Goal: Find specific page/section: Find specific page/section

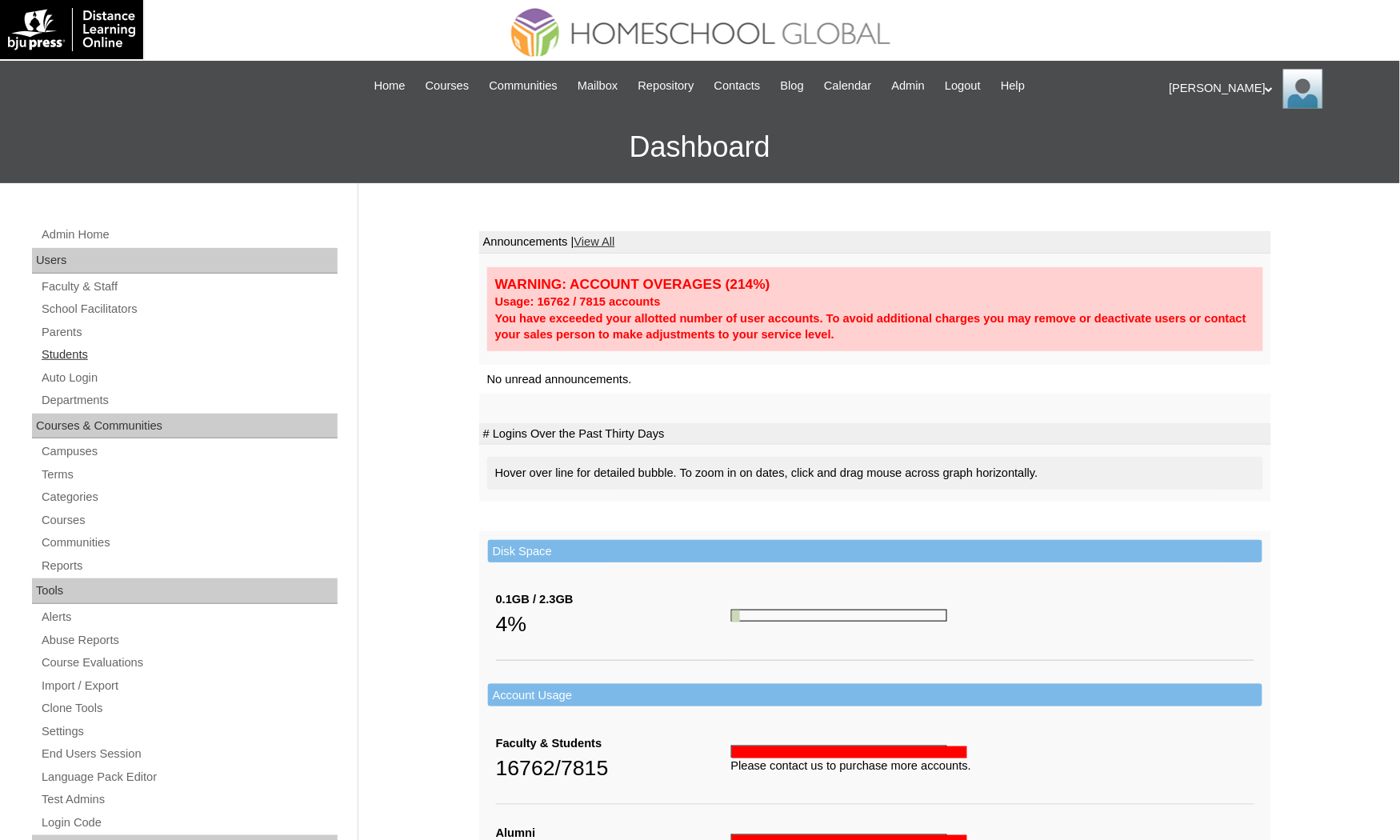
click at [63, 357] on link "Students" at bounding box center [189, 354] width 298 height 20
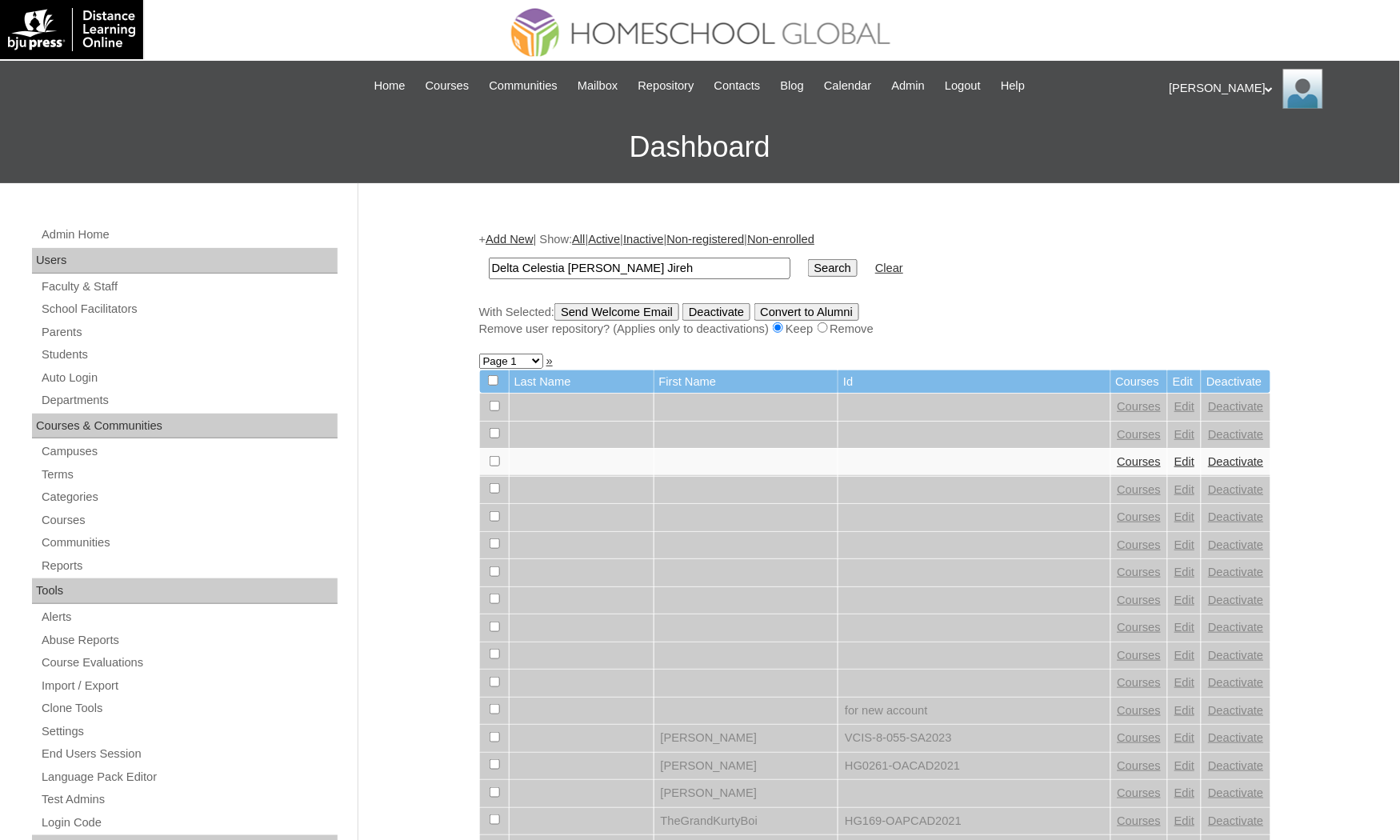
drag, startPoint x: 570, startPoint y: 268, endPoint x: 724, endPoint y: 283, distance: 154.7
click at [724, 283] on td "Delta Celestia [PERSON_NAME] Jireh" at bounding box center [640, 268] width 318 height 38
type input "Delta Celestia"
click at [808, 259] on input "Search" at bounding box center [833, 268] width 50 height 18
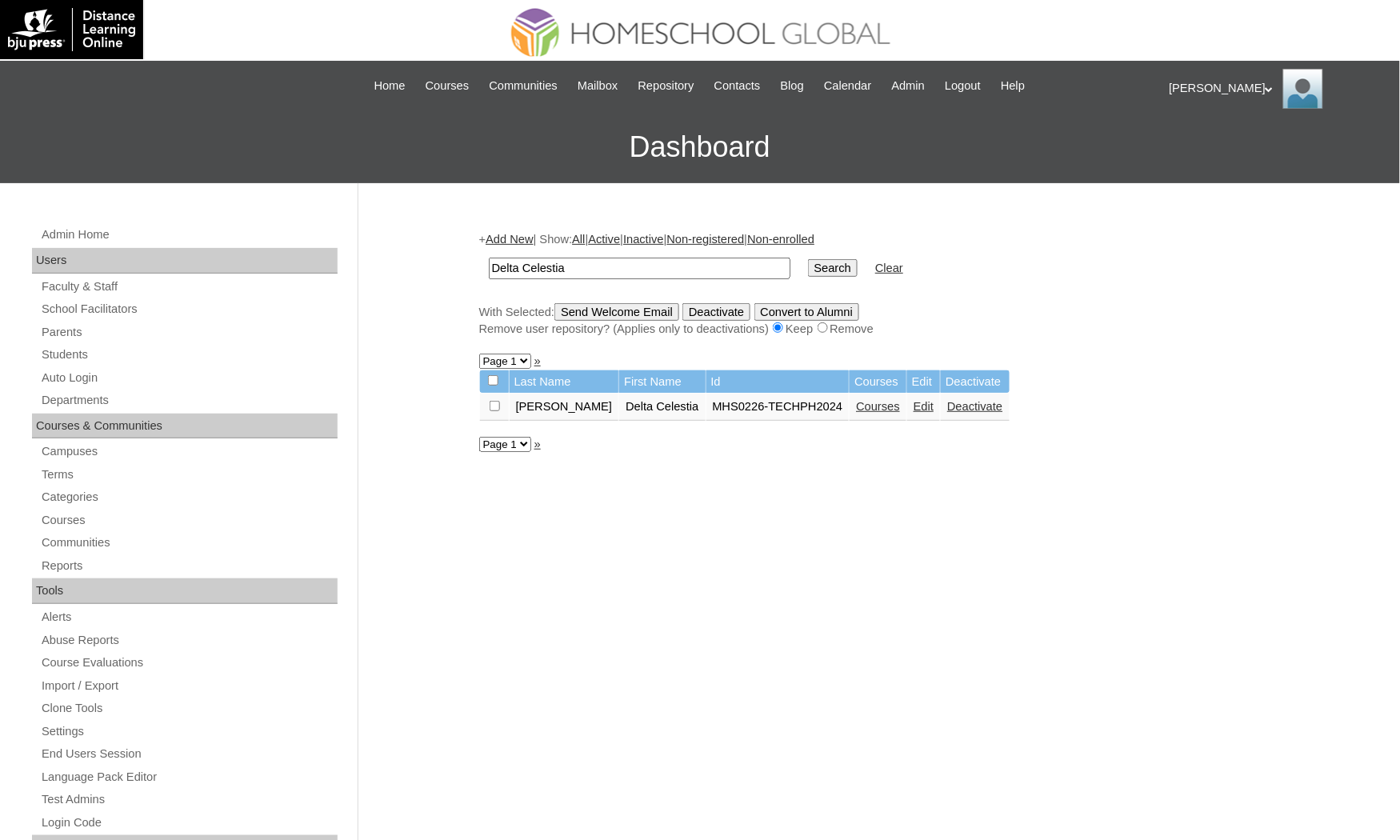
click at [850, 408] on td "Courses" at bounding box center [878, 407] width 57 height 27
click at [857, 402] on link "Courses" at bounding box center [878, 406] width 44 height 13
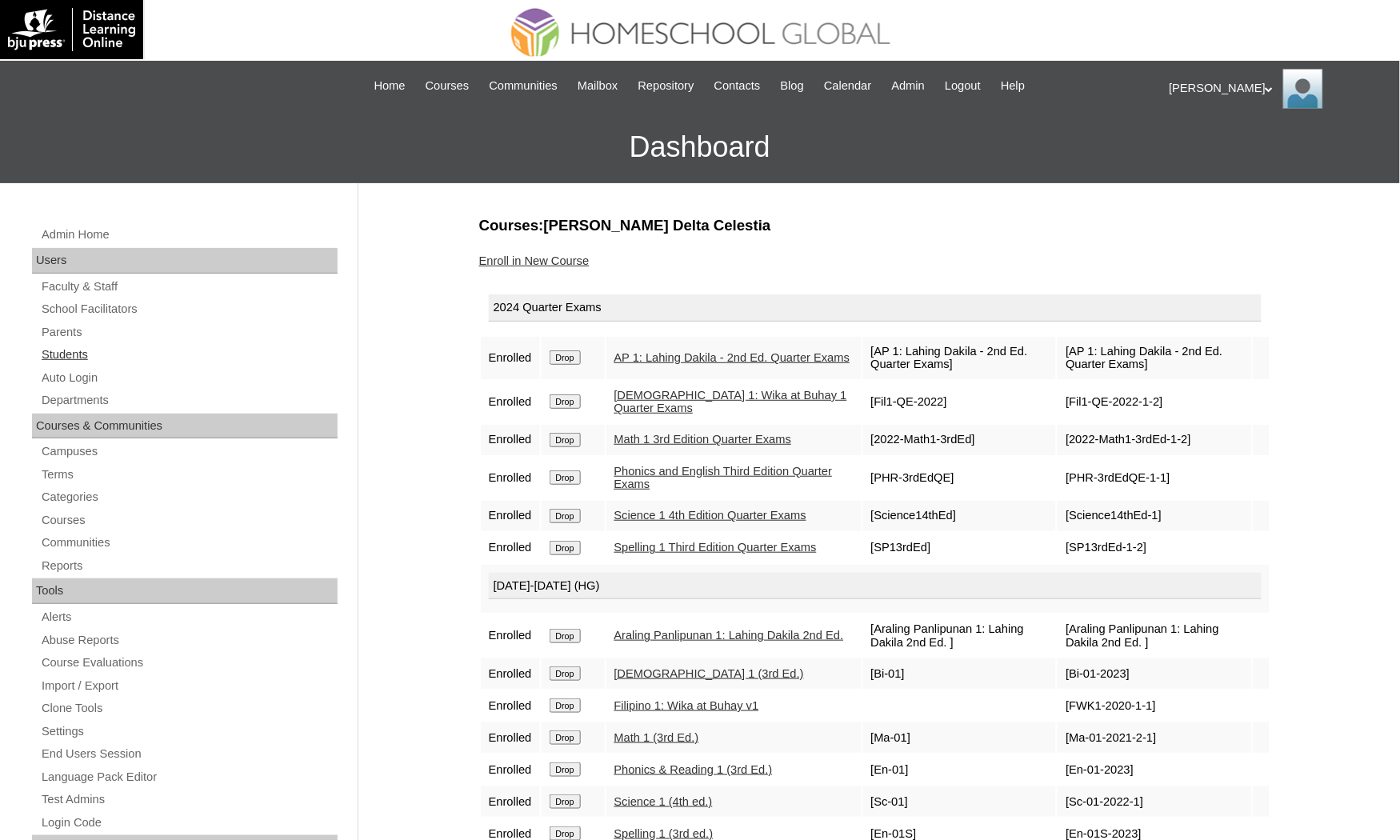
click at [153, 351] on link "Students" at bounding box center [189, 354] width 298 height 20
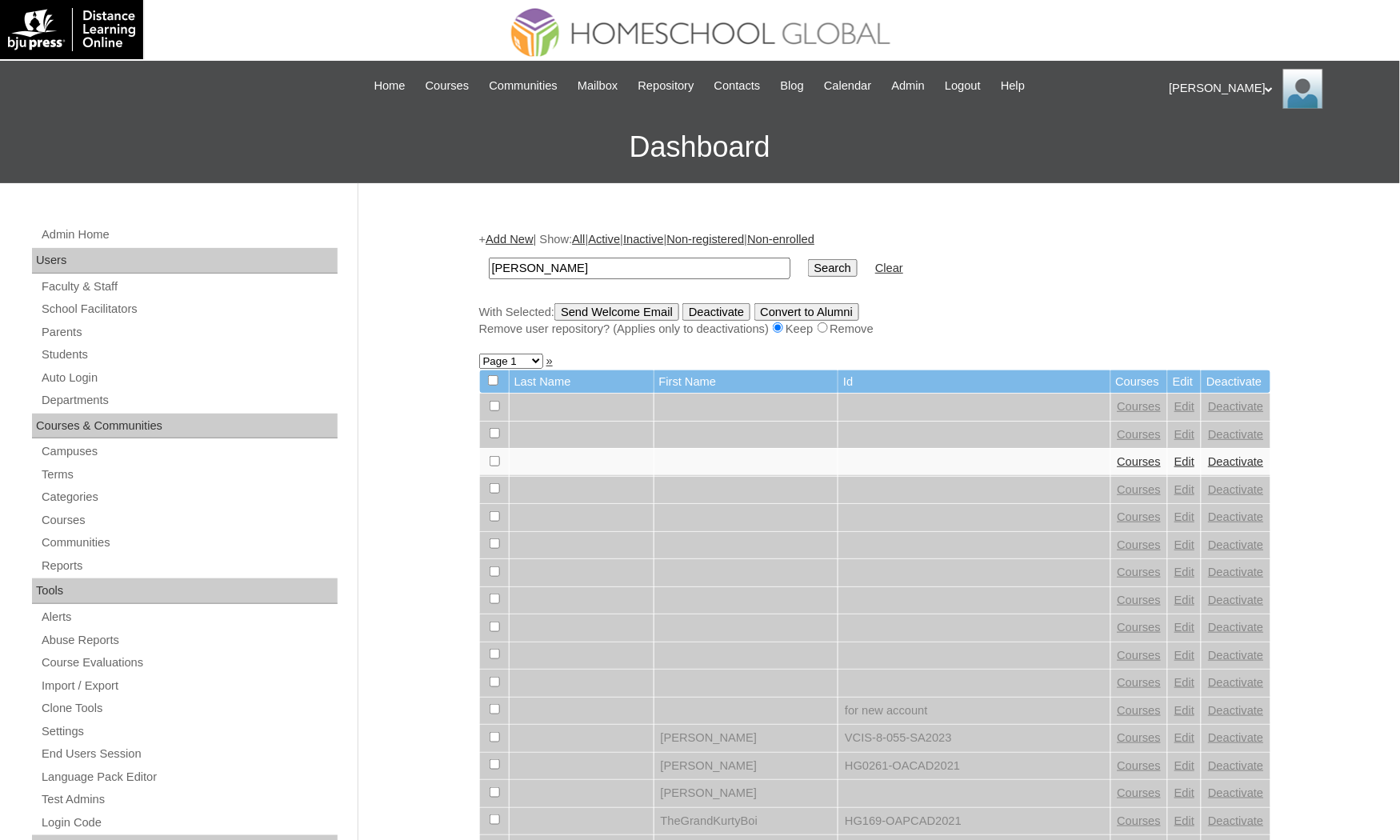
type input "Nadine Lauren"
click at [808, 259] on input "Search" at bounding box center [833, 268] width 50 height 18
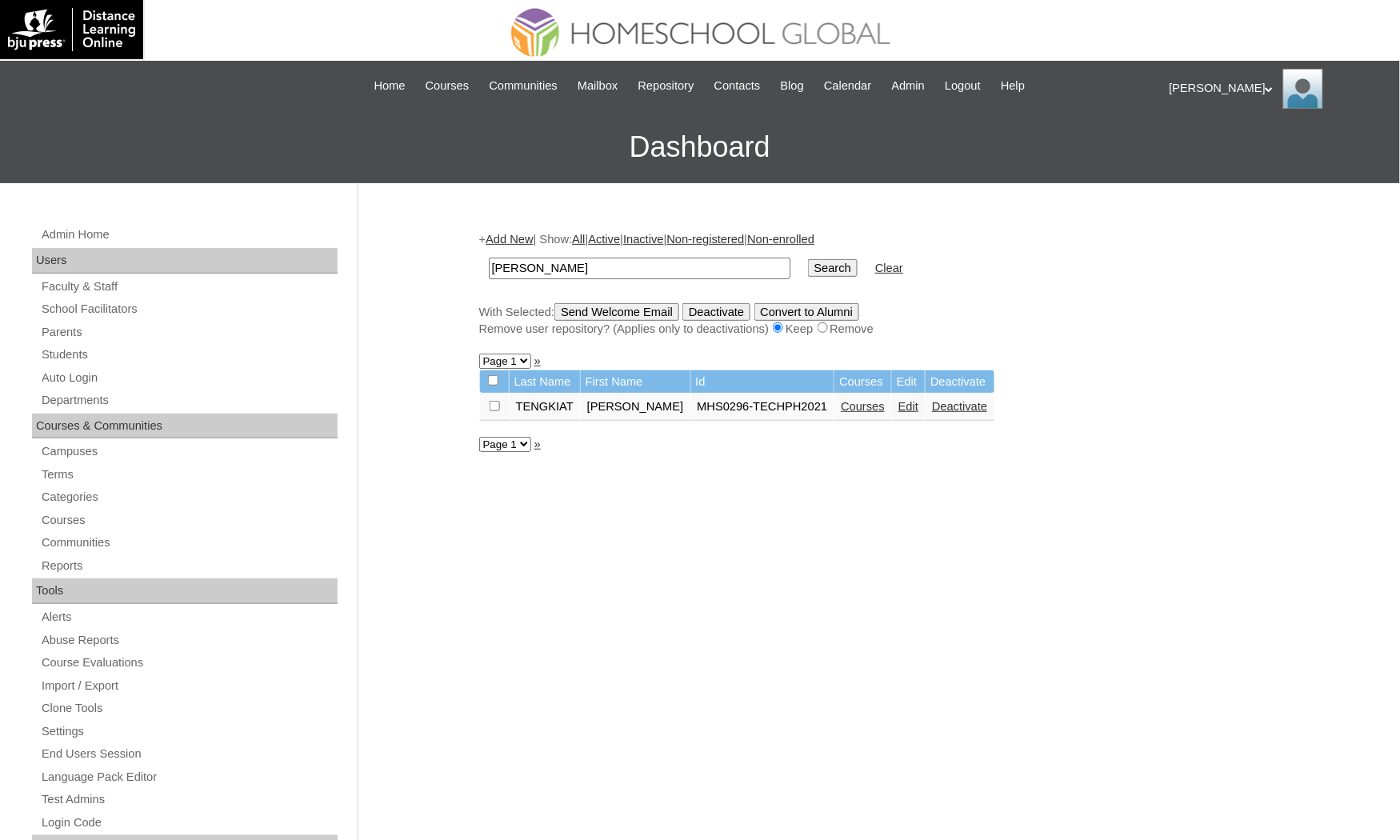
click at [852, 401] on link "Courses" at bounding box center [863, 406] width 44 height 13
